Goal: Information Seeking & Learning: Learn about a topic

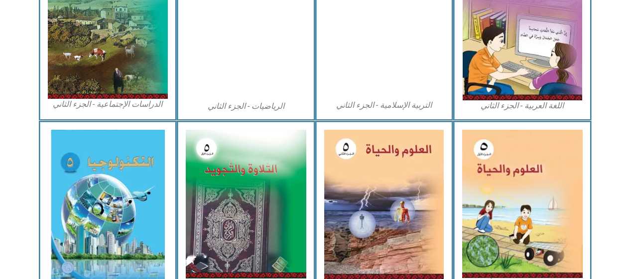
scroll to position [600, 0]
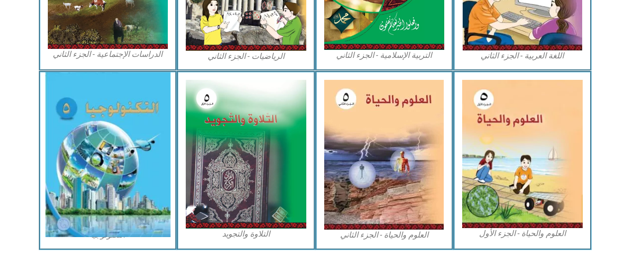
click at [138, 173] on img at bounding box center [108, 154] width 126 height 164
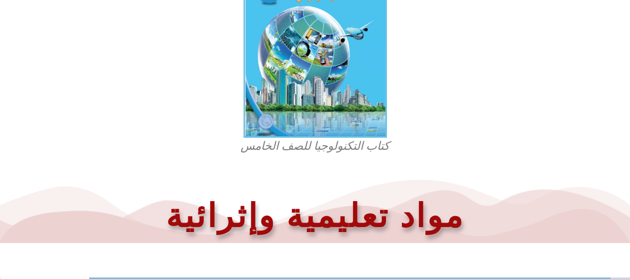
scroll to position [349, 0]
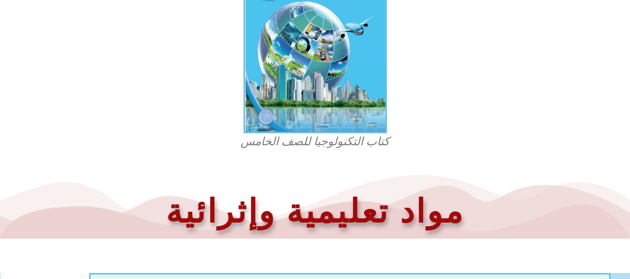
click at [271, 142] on figcaption "كتاب التكنولوجيا للصف الخامس" at bounding box center [315, 142] width 239 height 16
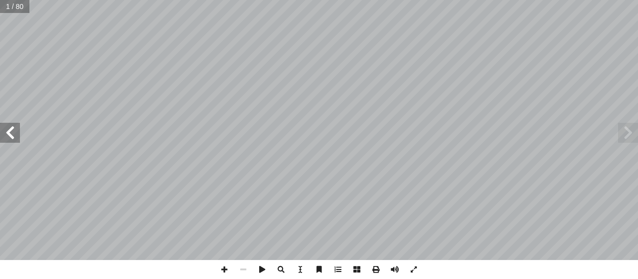
click at [9, 11] on input "text" at bounding box center [14, 6] width 29 height 13
click at [8, 9] on input "text" at bounding box center [14, 6] width 29 height 13
type input "**"
click at [13, 131] on span at bounding box center [10, 133] width 20 height 20
click at [14, 135] on span at bounding box center [10, 133] width 20 height 20
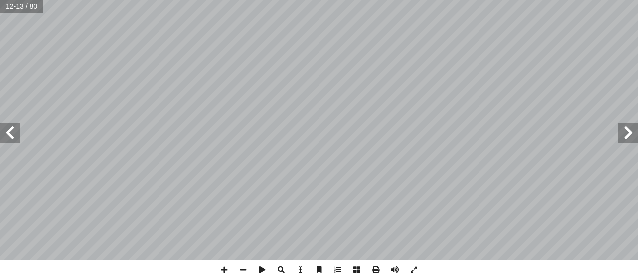
click at [6, 140] on span at bounding box center [10, 133] width 20 height 20
